Goal: Transaction & Acquisition: Purchase product/service

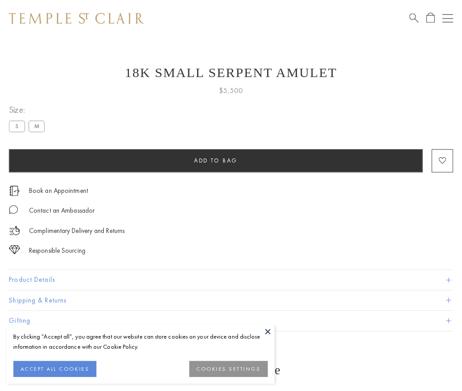
scroll to position [11, 0]
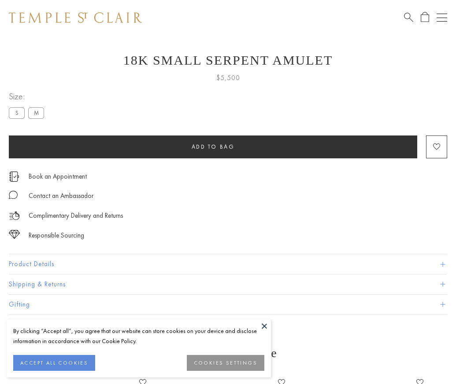
click at [213, 147] on span "Add to bag" at bounding box center [213, 146] width 43 height 7
